Goal: Task Accomplishment & Management: Manage account settings

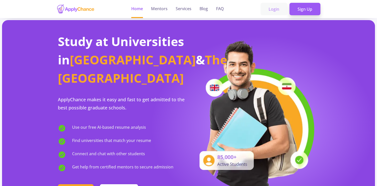
click at [275, 10] on link "Login" at bounding box center [274, 9] width 27 height 13
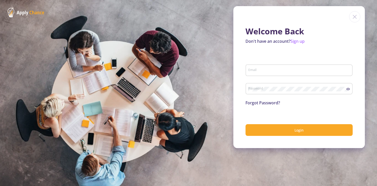
click at [254, 70] on input "Email" at bounding box center [300, 70] width 104 height 5
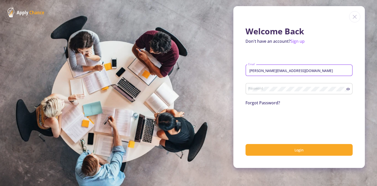
type input "[PERSON_NAME][EMAIL_ADDRESS][DOMAIN_NAME]"
click at [258, 87] on div "Password" at bounding box center [297, 87] width 98 height 13
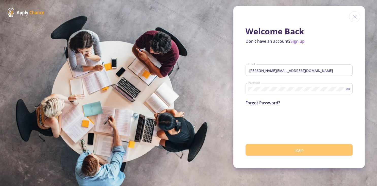
click at [298, 149] on span "Login" at bounding box center [299, 149] width 9 height 5
click at [302, 150] on span "Login" at bounding box center [299, 149] width 9 height 5
click at [300, 150] on span "Login" at bounding box center [299, 149] width 9 height 5
click at [301, 149] on span "Login" at bounding box center [299, 149] width 9 height 5
click at [297, 150] on span "Login" at bounding box center [299, 149] width 9 height 5
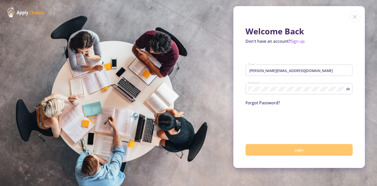
click at [297, 150] on span "Login" at bounding box center [299, 149] width 9 height 5
